Goal: Navigation & Orientation: Understand site structure

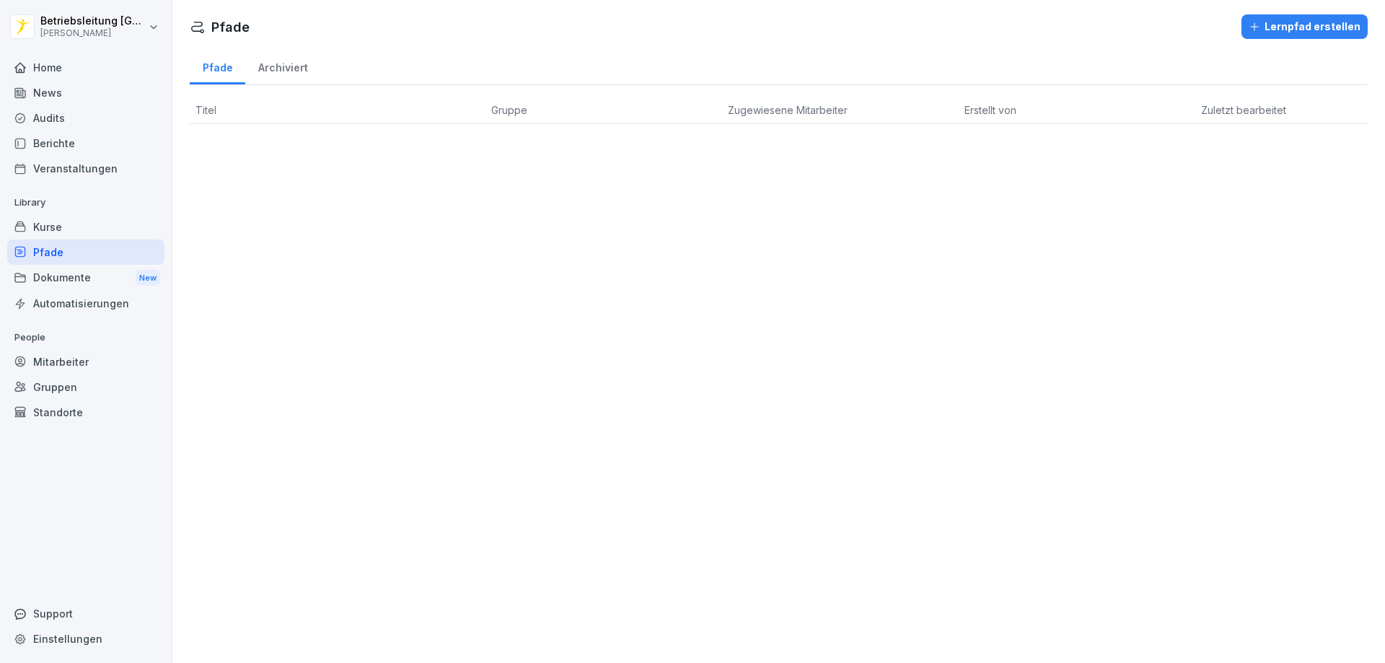
click at [74, 240] on div "Pfade" at bounding box center [85, 252] width 157 height 25
click at [82, 227] on div "Kurse" at bounding box center [85, 226] width 157 height 25
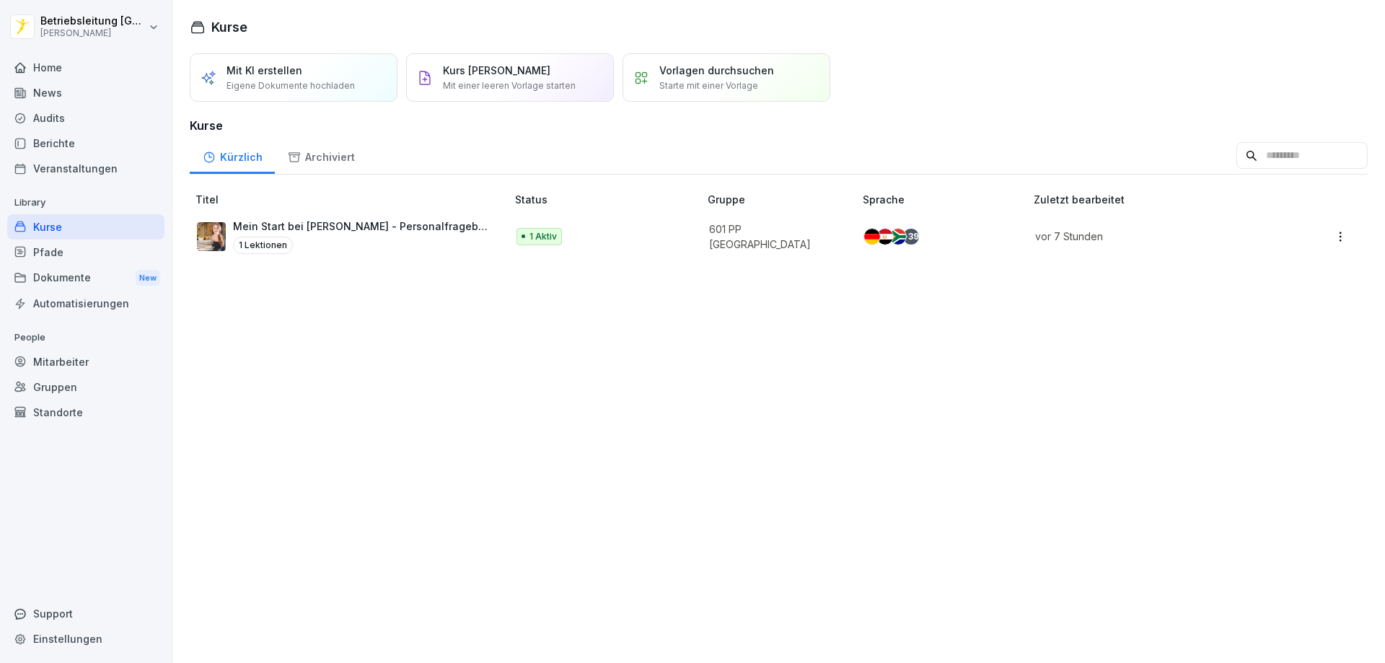
click at [62, 250] on div "Pfade" at bounding box center [85, 252] width 157 height 25
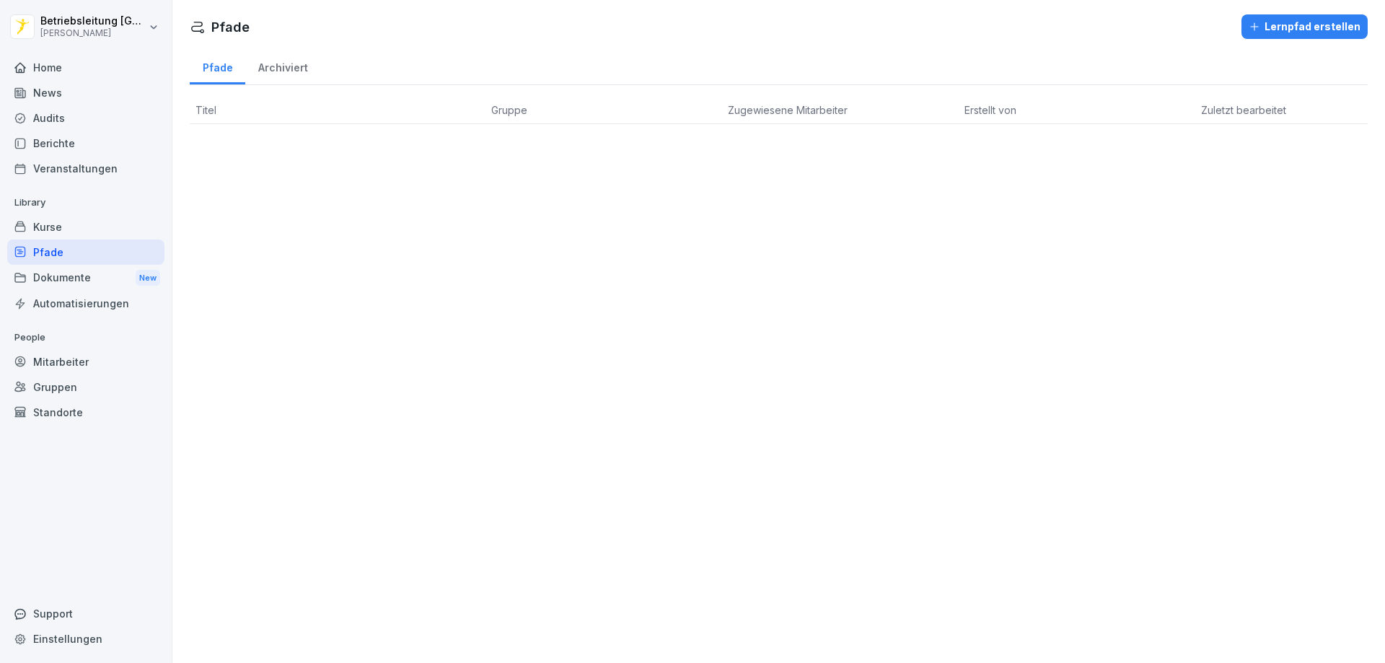
click at [289, 63] on div "Archiviert" at bounding box center [282, 66] width 75 height 37
click at [216, 65] on div "Pfade" at bounding box center [218, 66] width 56 height 37
click at [92, 74] on div "Home" at bounding box center [85, 67] width 157 height 25
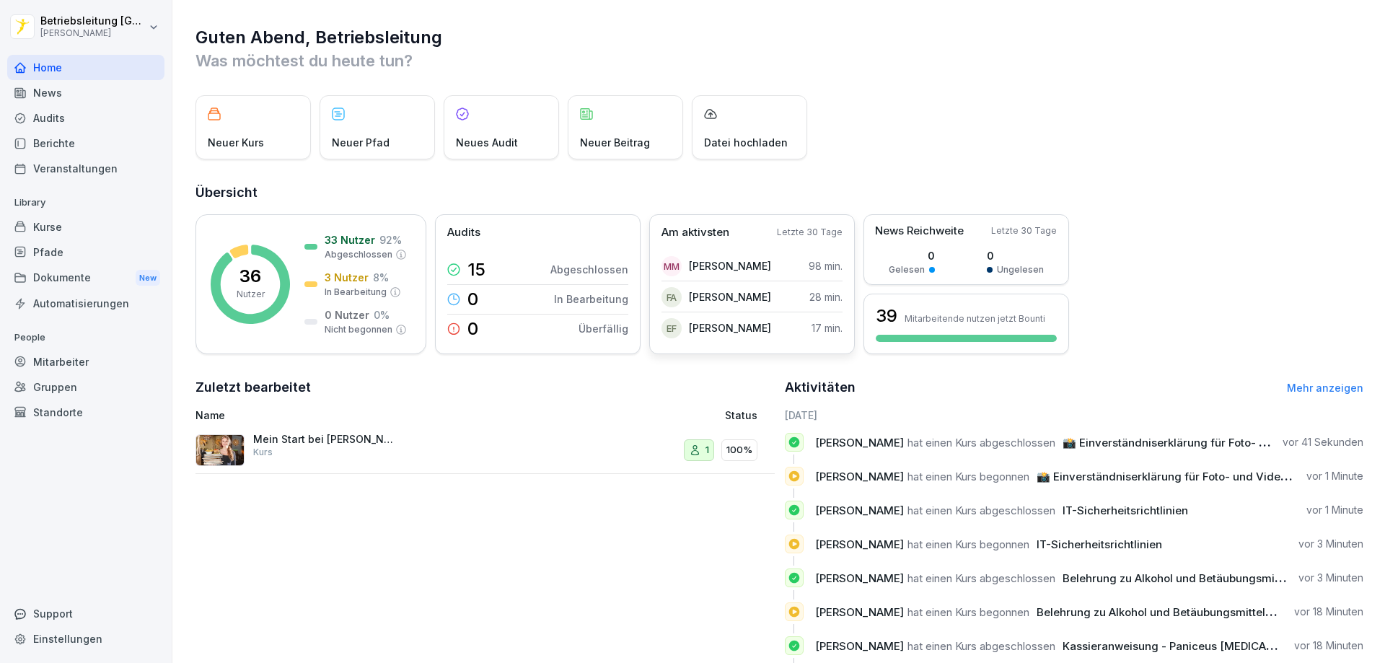
click at [724, 264] on p "[PERSON_NAME]" at bounding box center [730, 265] width 82 height 15
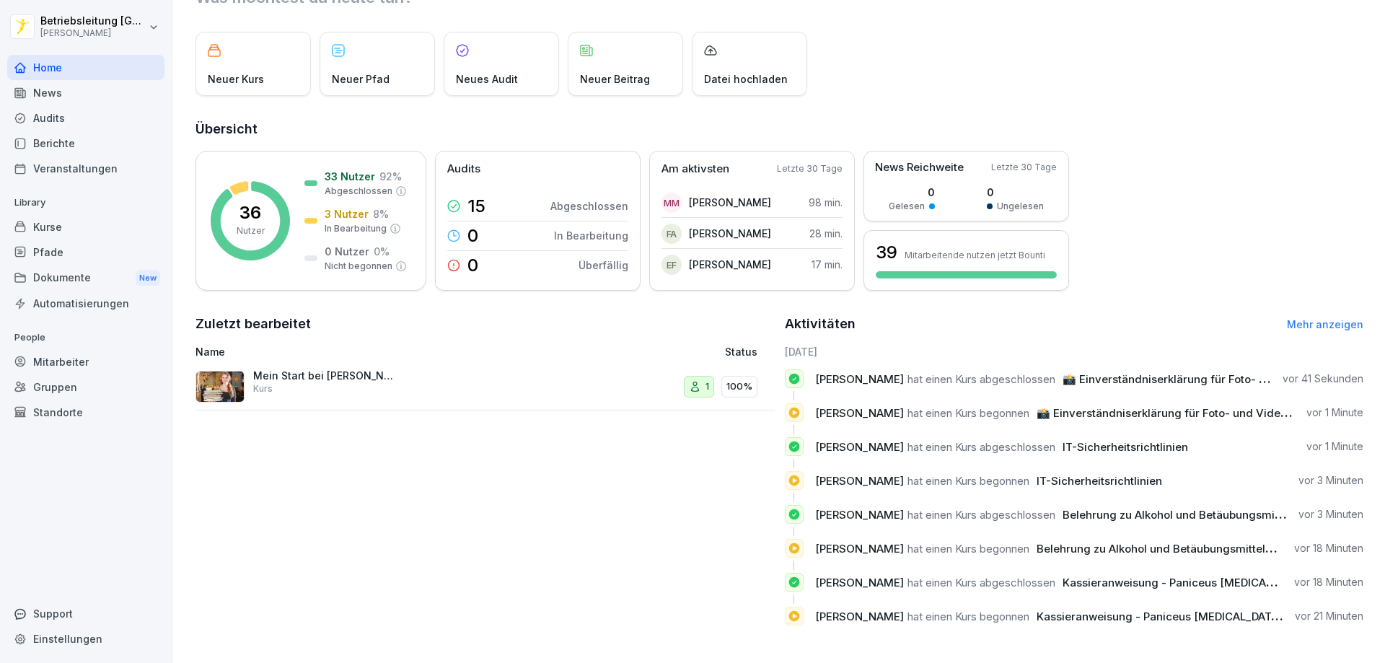
scroll to position [74, 0]
click at [1290, 318] on link "Mehr anzeigen" at bounding box center [1325, 324] width 76 height 12
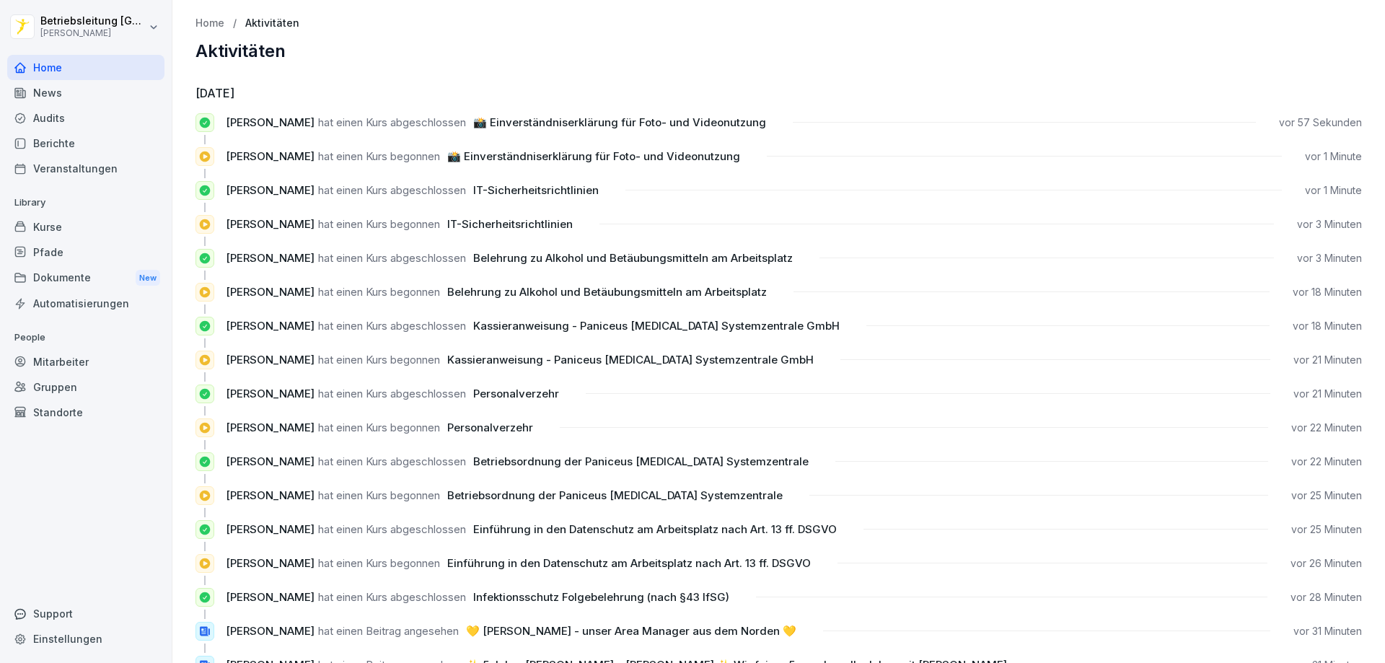
click at [286, 123] on span "[PERSON_NAME]" at bounding box center [270, 122] width 89 height 14
click at [554, 136] on div "[PERSON_NAME] hat einen Kurs abgeschlossen 📸 Einverständniserklärung für Foto- …" at bounding box center [779, 128] width 1167 height 31
click at [620, 115] on p "[PERSON_NAME] hat einen Kurs abgeschlossen 📸 Einverständniserklärung für Foto- …" at bounding box center [498, 122] width 544 height 15
click at [61, 263] on div "Pfade" at bounding box center [85, 252] width 157 height 25
